Goal: Task Accomplishment & Management: Use online tool/utility

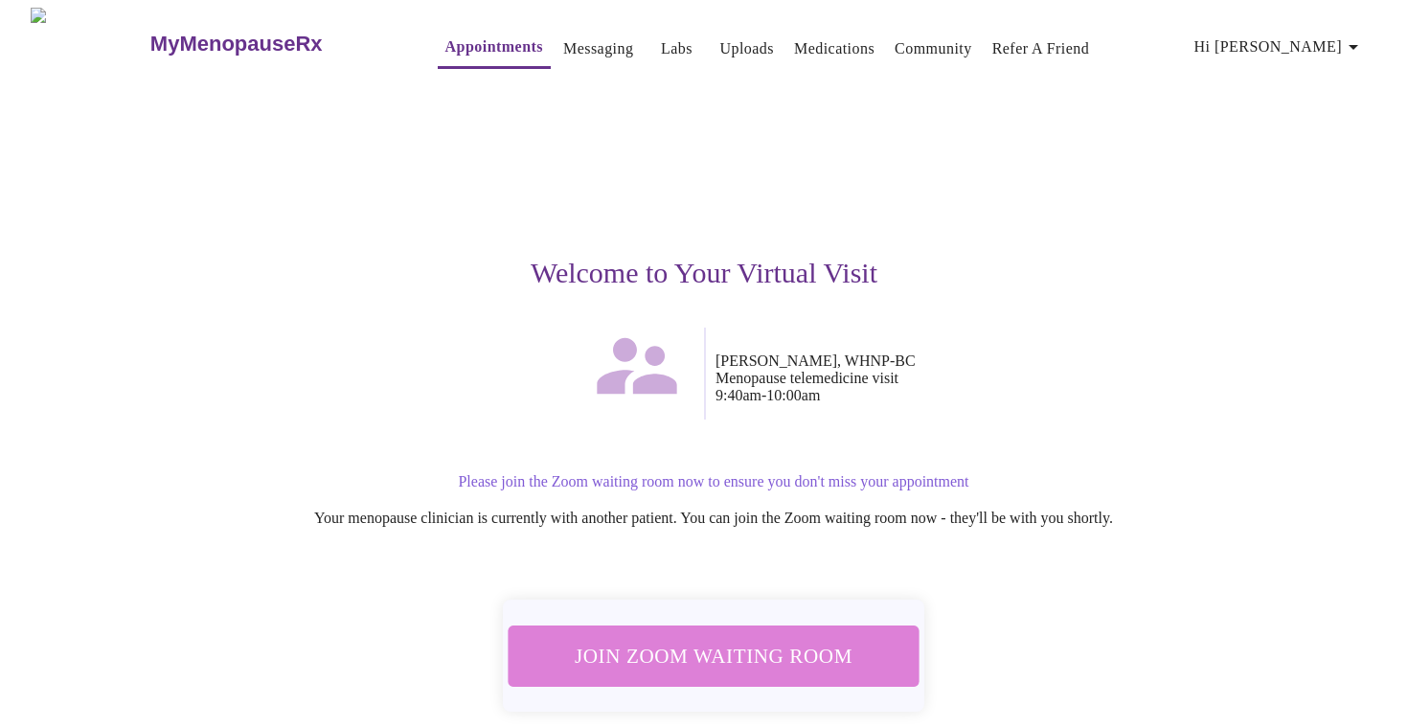
click at [722, 638] on span "Join Zoom Waiting Room" at bounding box center [713, 655] width 360 height 35
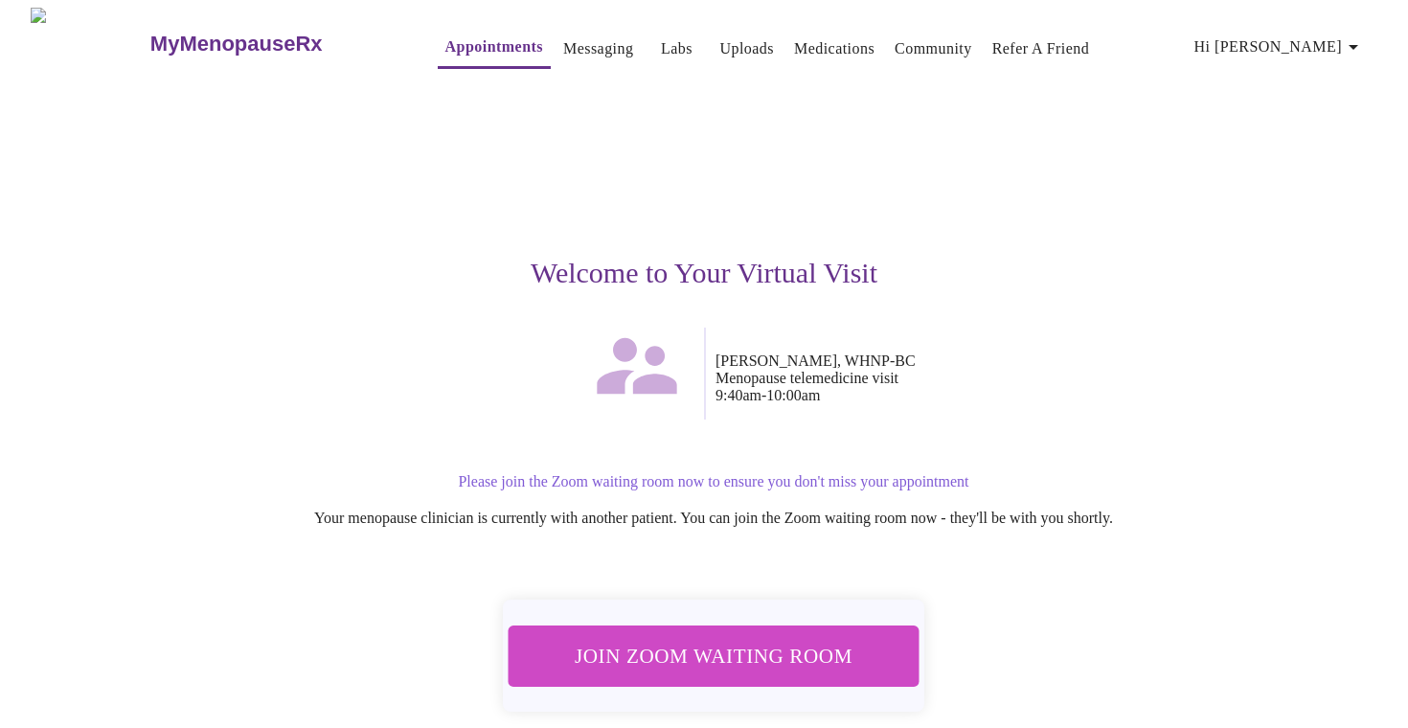
click at [680, 651] on span "Join Zoom Waiting Room" at bounding box center [713, 655] width 360 height 35
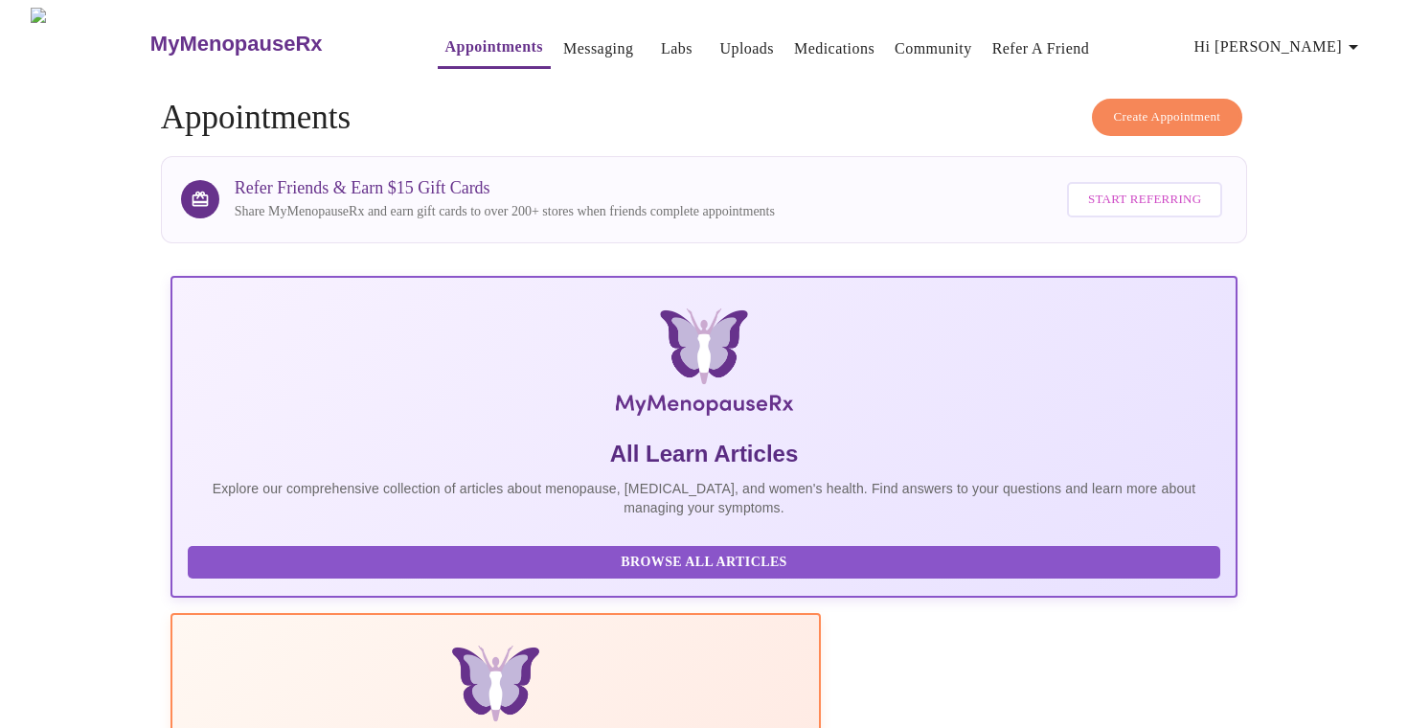
scroll to position [538, 0]
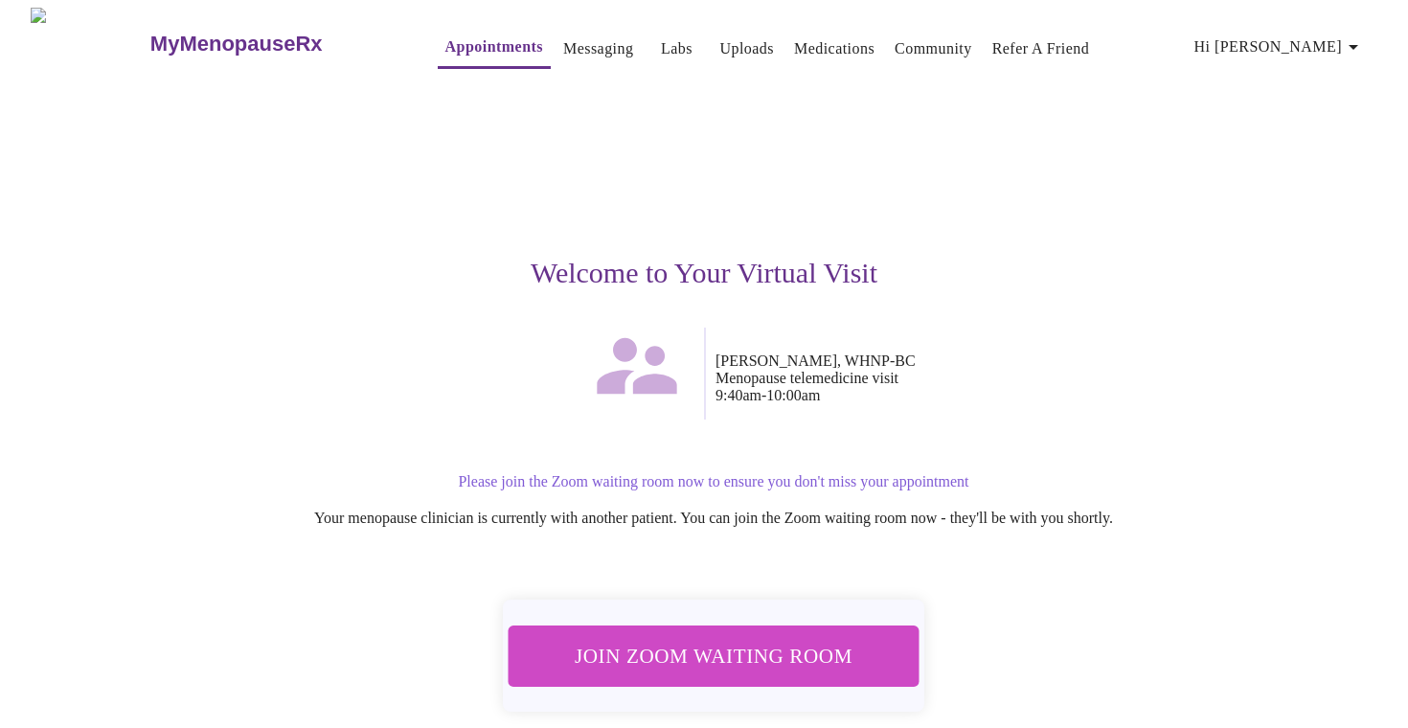
click at [785, 651] on span "Join Zoom Waiting Room" at bounding box center [713, 655] width 360 height 35
click at [651, 644] on span "Join Zoom Waiting Room" at bounding box center [713, 655] width 360 height 35
